Goal: Task Accomplishment & Management: Complete application form

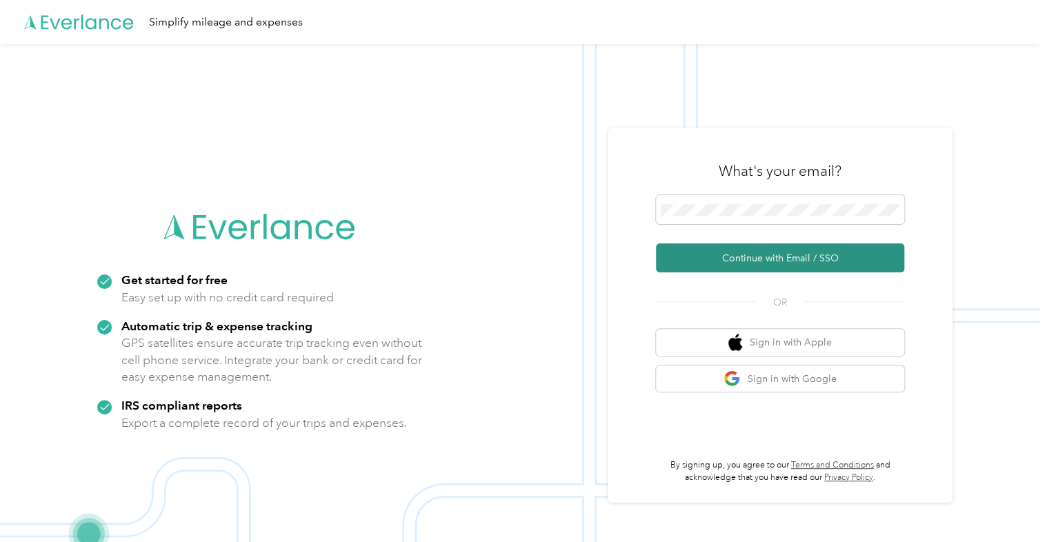
click at [759, 261] on button "Continue with Email / SSO" at bounding box center [780, 258] width 248 height 29
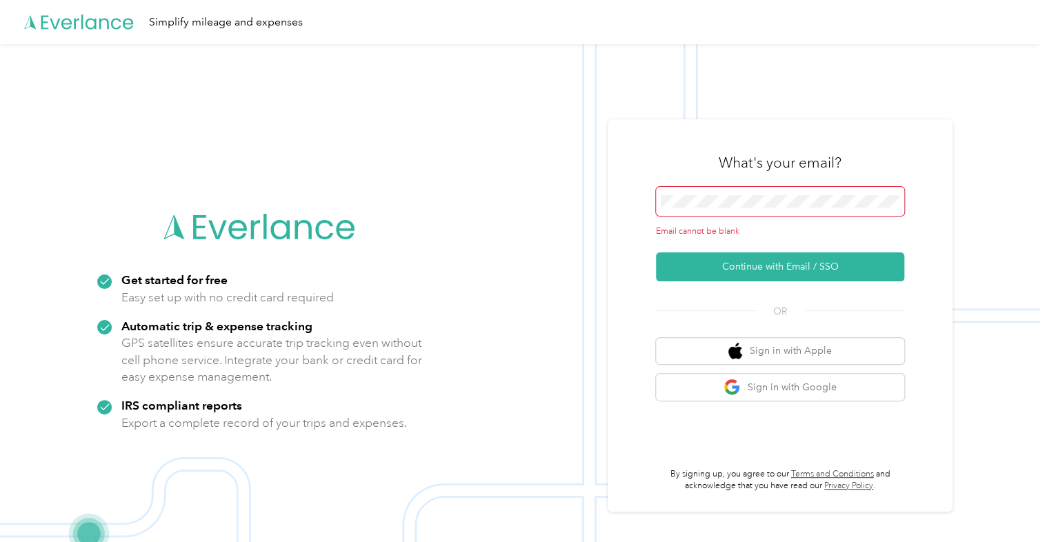
click at [767, 208] on span at bounding box center [780, 201] width 248 height 29
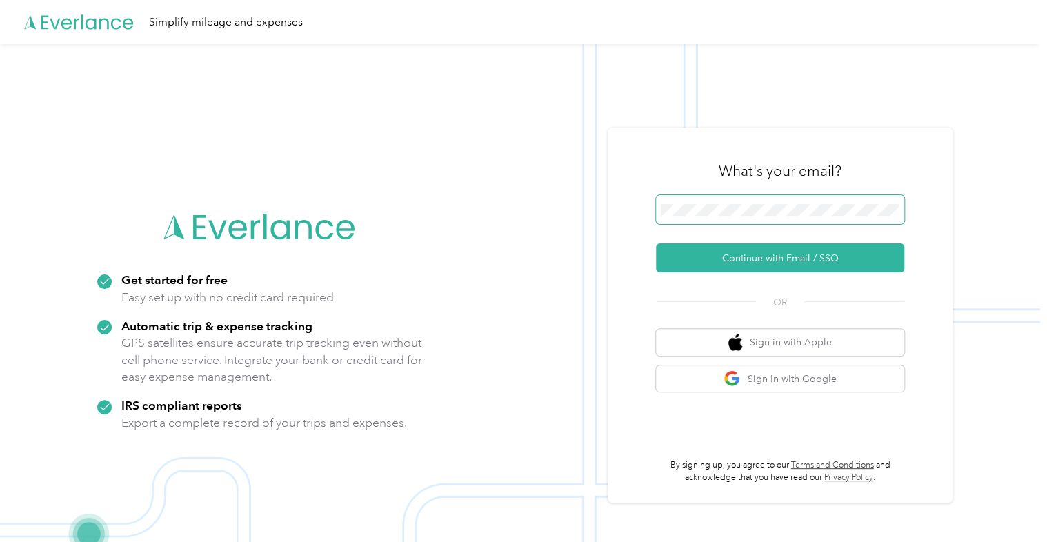
click at [656, 244] on button "Continue with Email / SSO" at bounding box center [780, 258] width 248 height 29
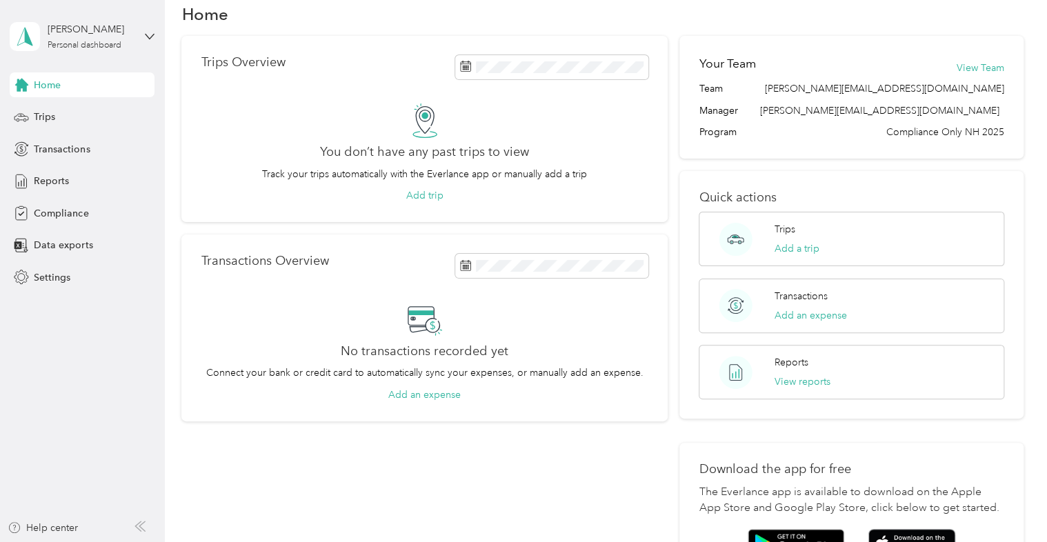
scroll to position [3, 0]
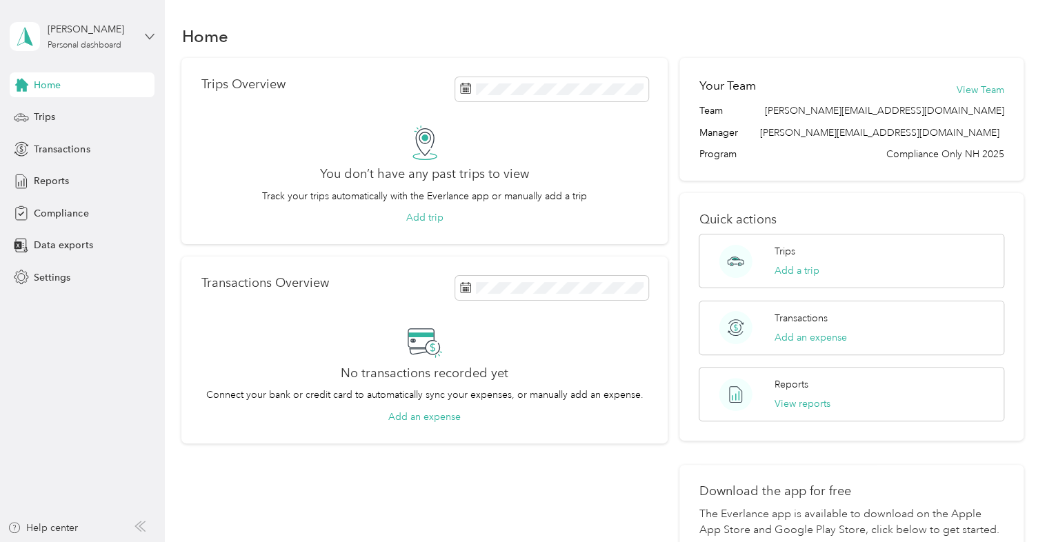
click at [148, 37] on icon at bounding box center [150, 37] width 10 height 10
click at [169, 441] on div "Home Trips Overview You don’t have any past trips to view Track your trips auto…" at bounding box center [602, 335] width 875 height 677
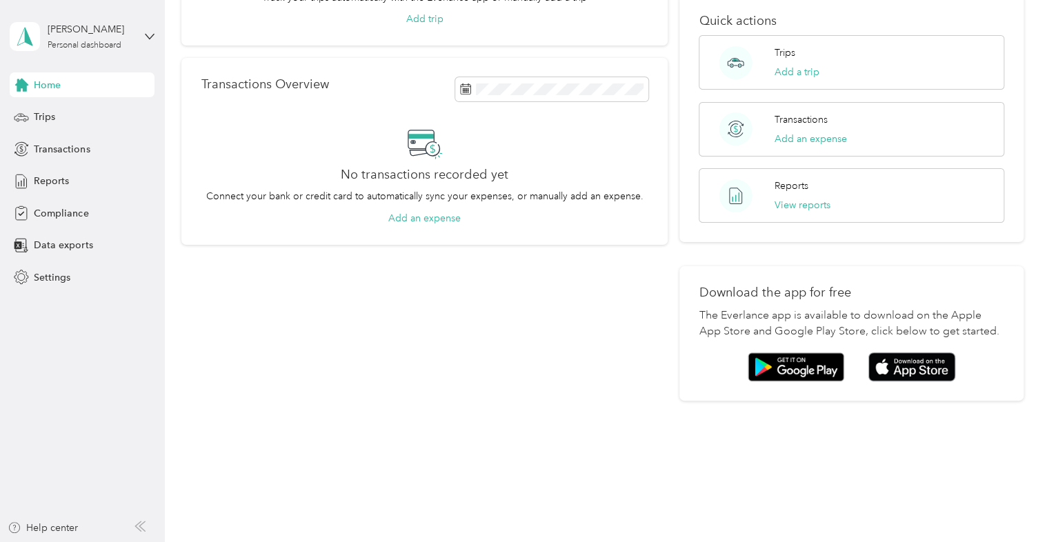
scroll to position [0, 0]
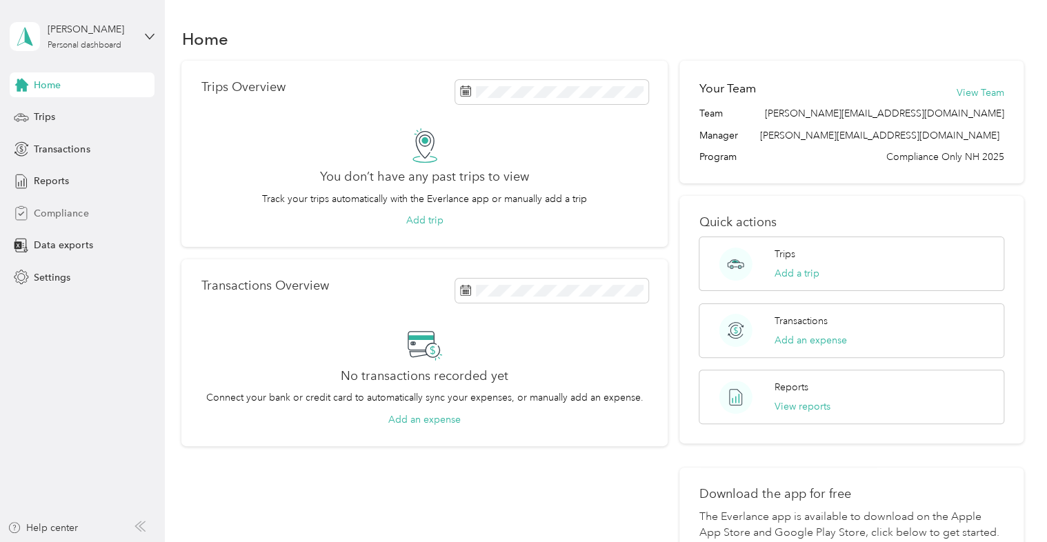
click at [56, 217] on span "Compliance" at bounding box center [61, 213] width 54 height 14
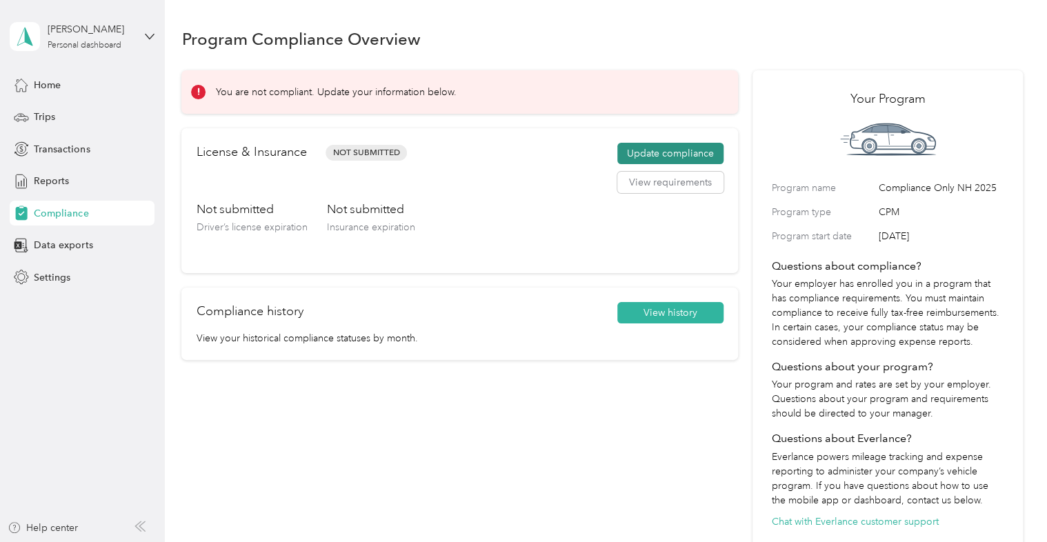
click at [672, 157] on button "Update compliance" at bounding box center [670, 154] width 106 height 22
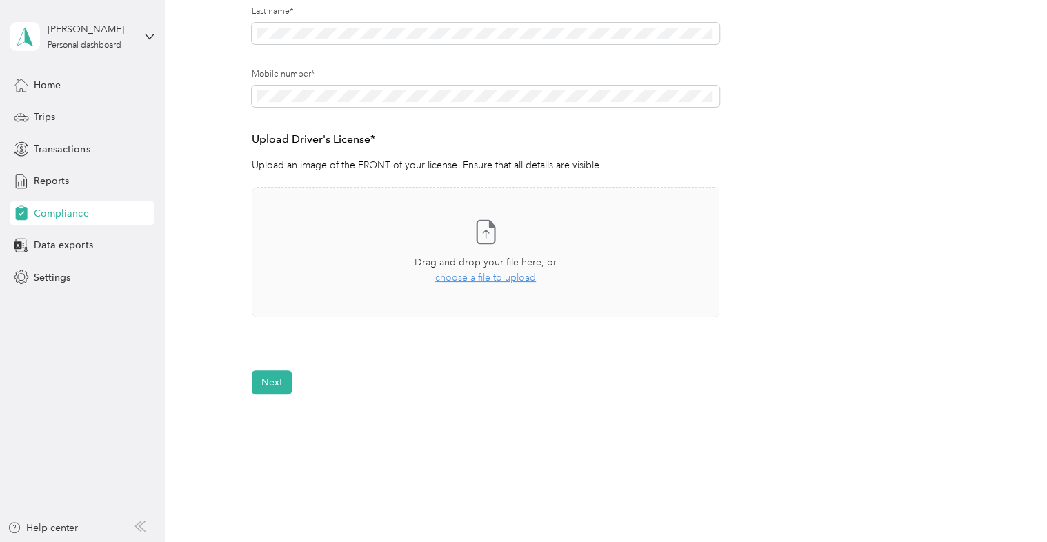
scroll to position [267, 0]
drag, startPoint x: 481, startPoint y: 235, endPoint x: 464, endPoint y: 281, distance: 48.7
click at [464, 281] on span "choose a file to upload" at bounding box center [485, 278] width 101 height 12
click at [479, 279] on span "choose a file to upload" at bounding box center [485, 278] width 101 height 12
click at [262, 356] on icon at bounding box center [265, 358] width 14 height 13
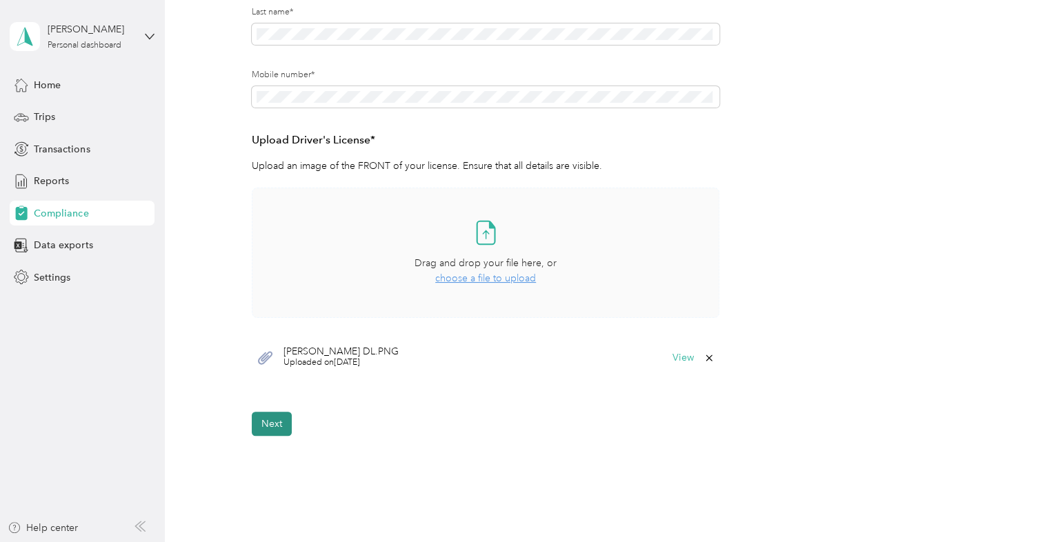
click at [272, 424] on button "Next" at bounding box center [272, 424] width 40 height 24
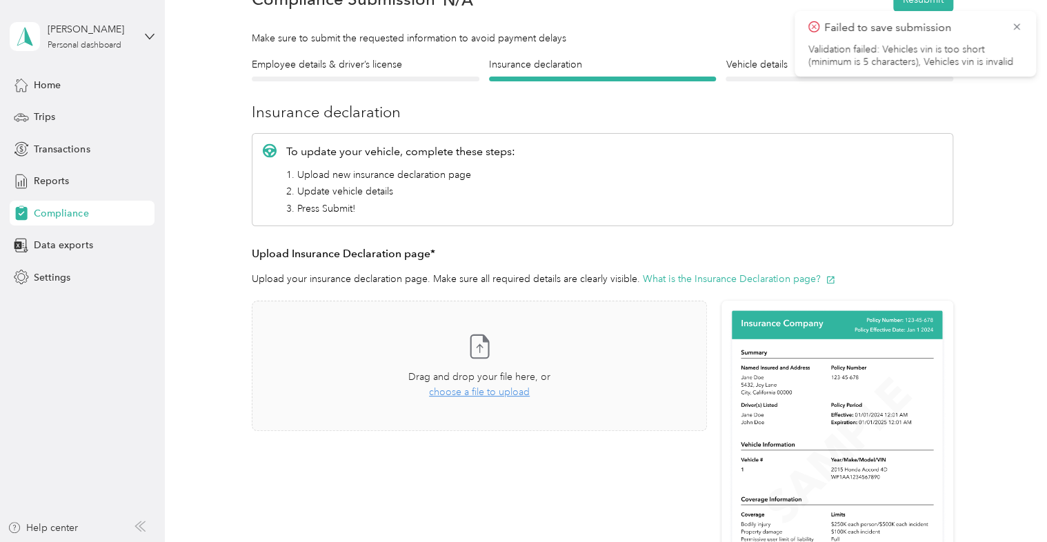
scroll to position [17, 0]
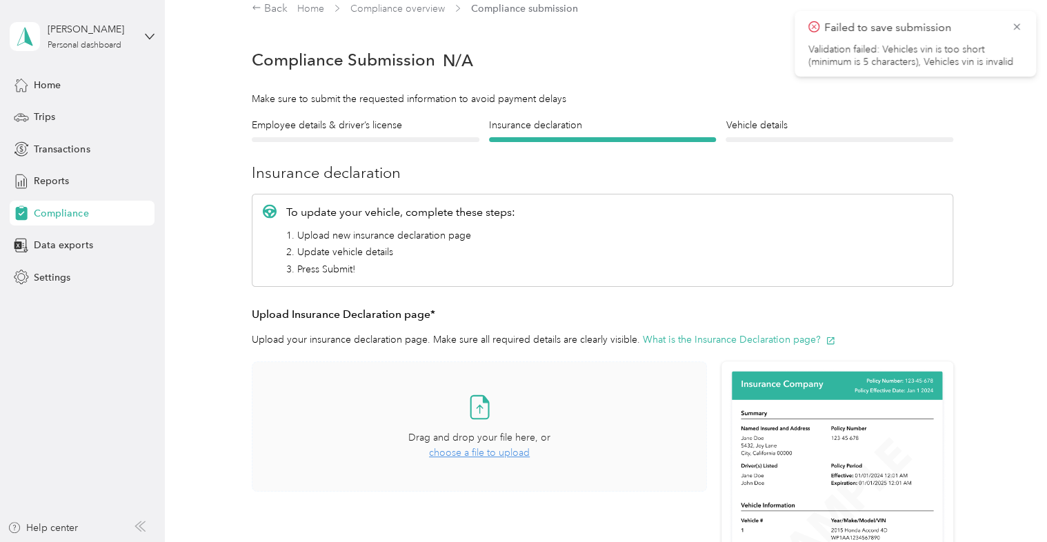
click at [474, 451] on span "choose a file to upload" at bounding box center [479, 453] width 101 height 12
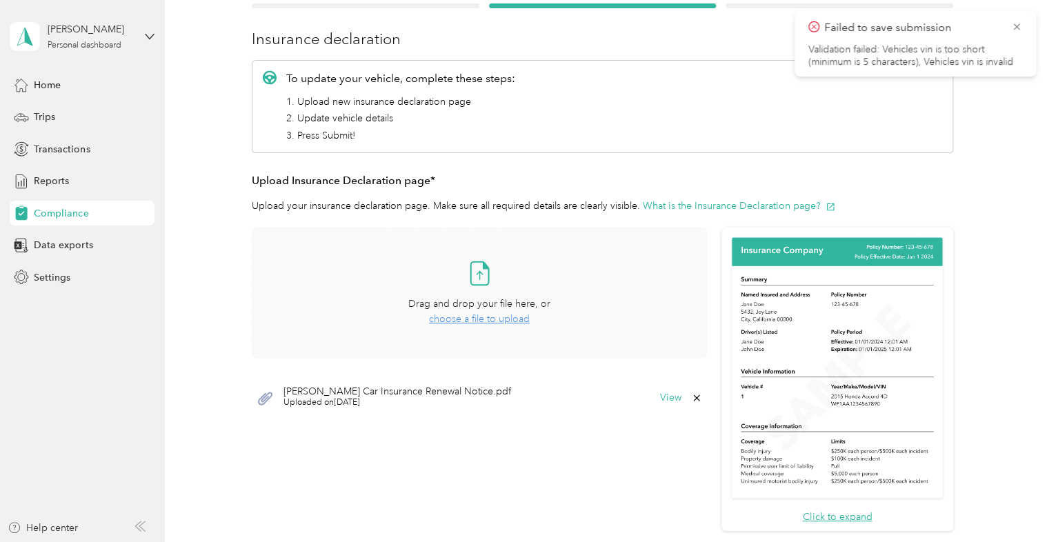
scroll to position [150, 0]
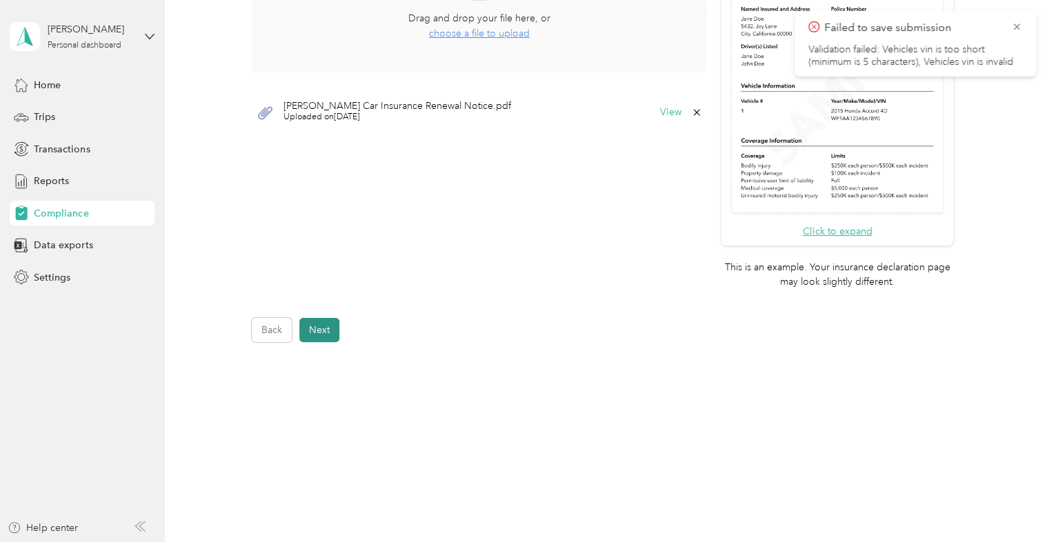
click at [319, 331] on button "Next" at bounding box center [319, 330] width 40 height 24
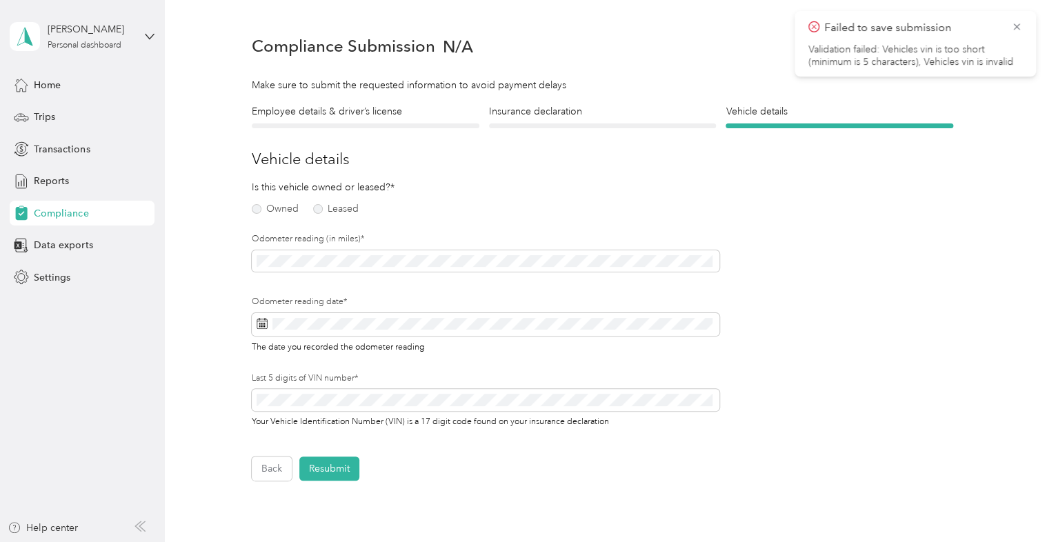
scroll to position [17, 0]
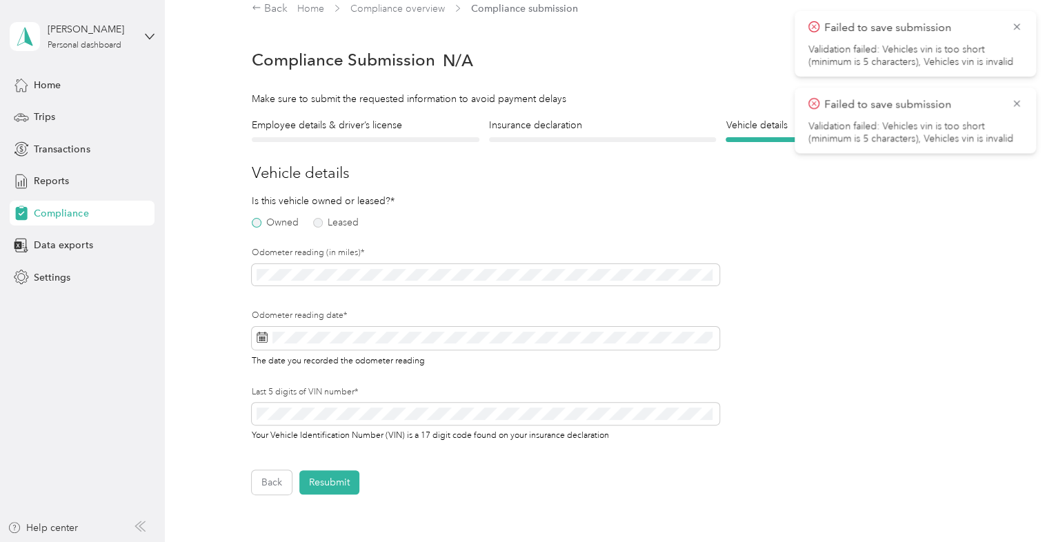
click at [256, 222] on label "Owned" at bounding box center [275, 223] width 47 height 10
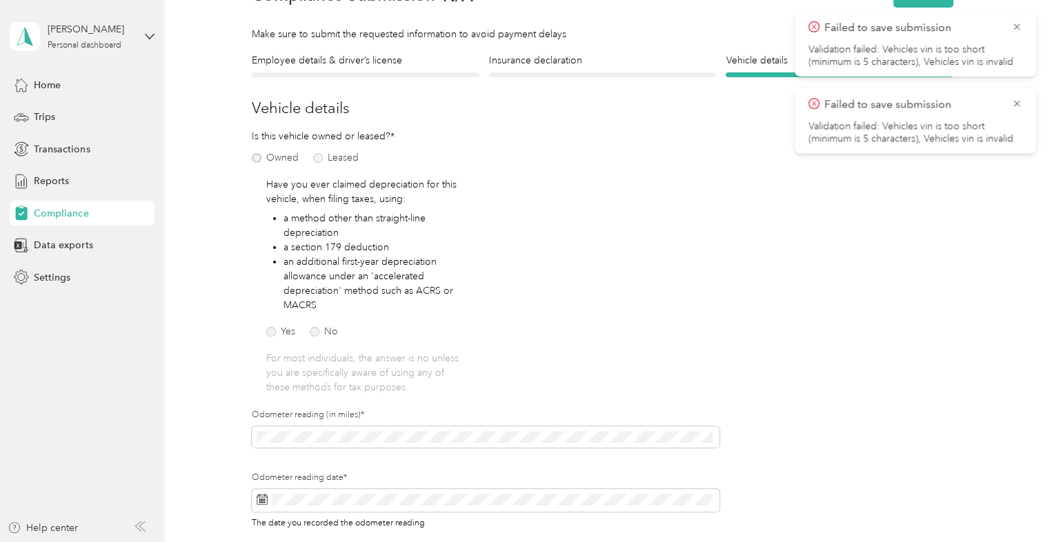
scroll to position [83, 0]
click at [316, 328] on label "No" at bounding box center [324, 330] width 28 height 10
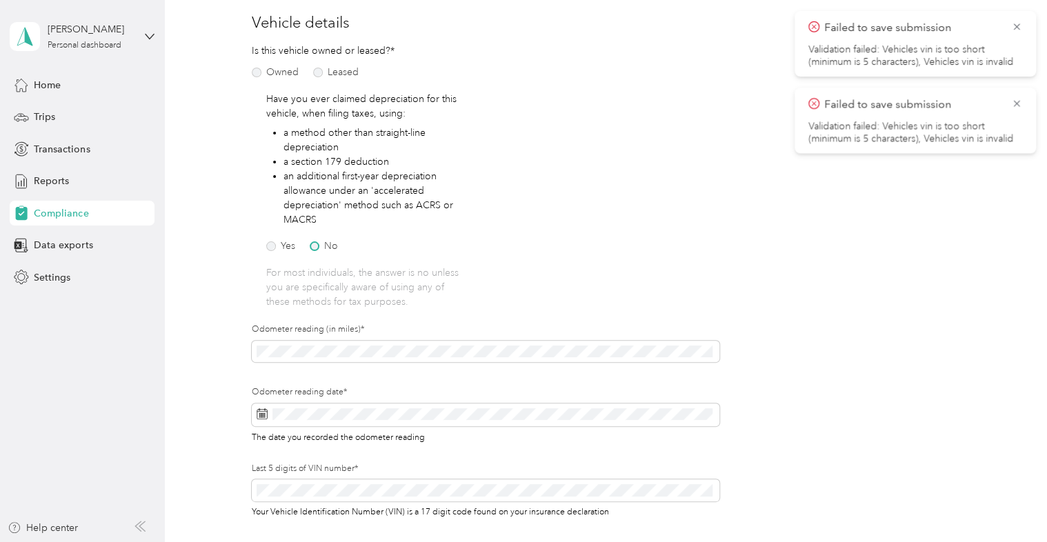
scroll to position [190, 0]
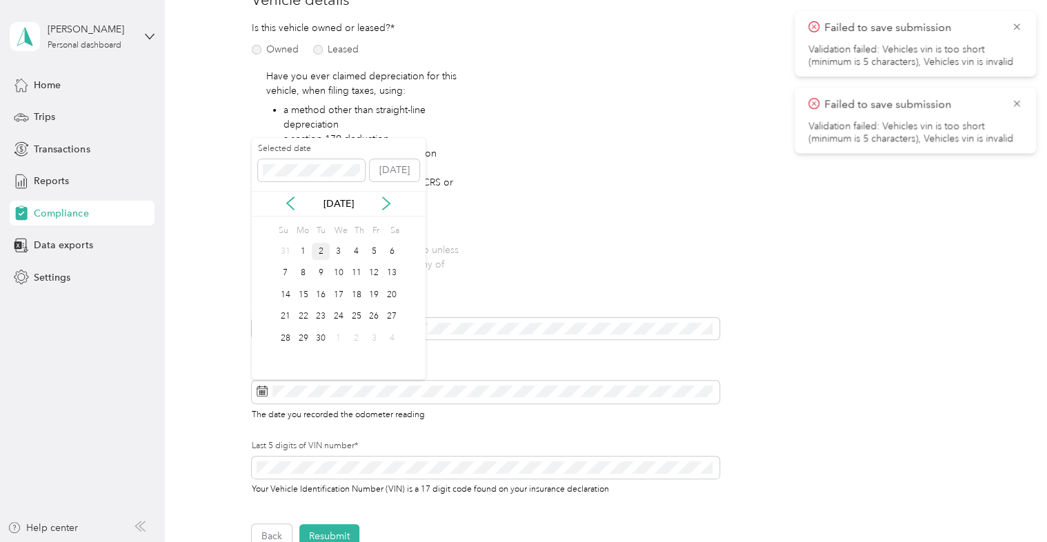
click at [320, 250] on div "2" at bounding box center [321, 251] width 18 height 17
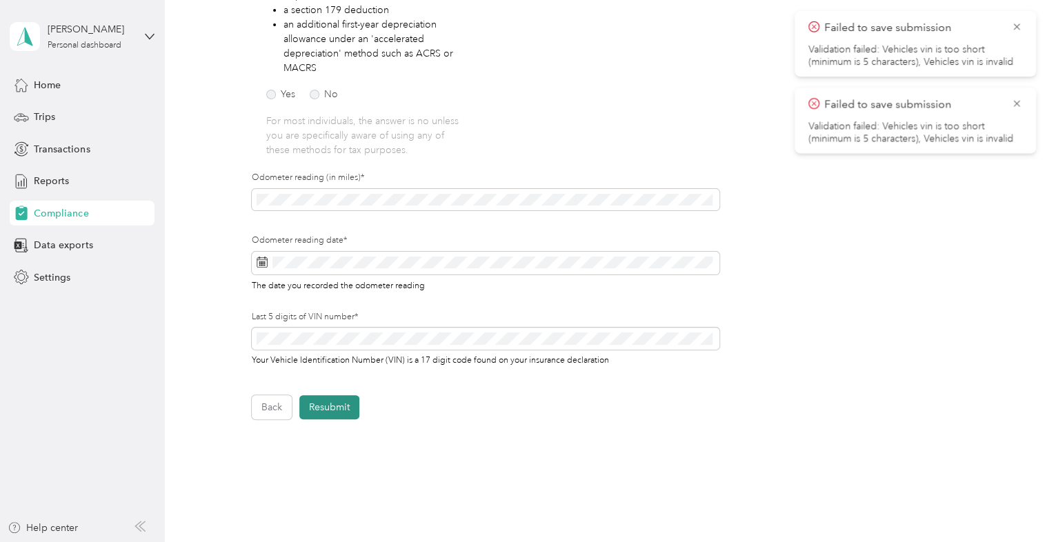
click at [327, 413] on button "Resubmit" at bounding box center [329, 407] width 60 height 24
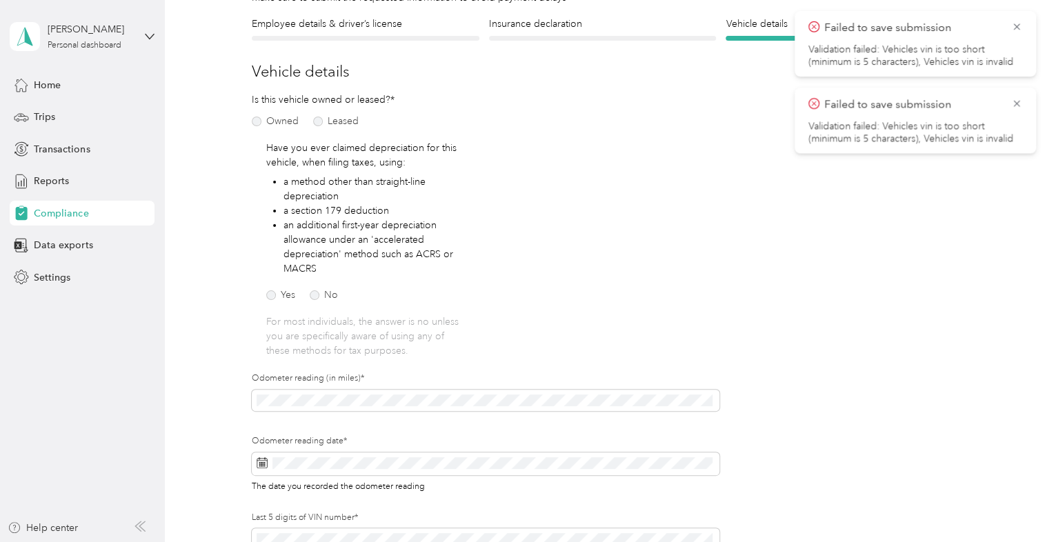
scroll to position [17, 0]
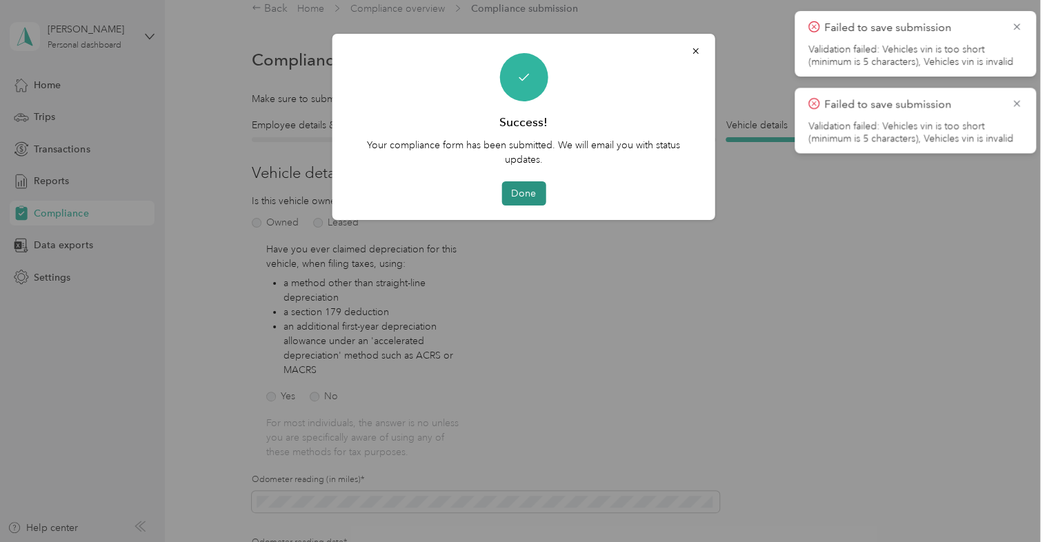
click at [526, 188] on button "Done" at bounding box center [523, 193] width 44 height 24
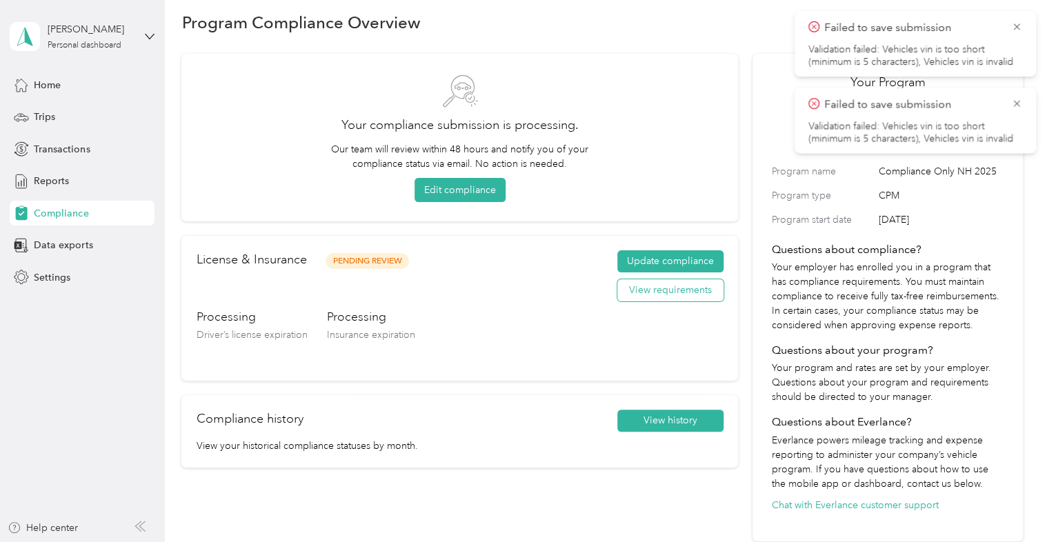
click at [679, 289] on button "View requirements" at bounding box center [670, 290] width 106 height 22
